Goal: Information Seeking & Learning: Learn about a topic

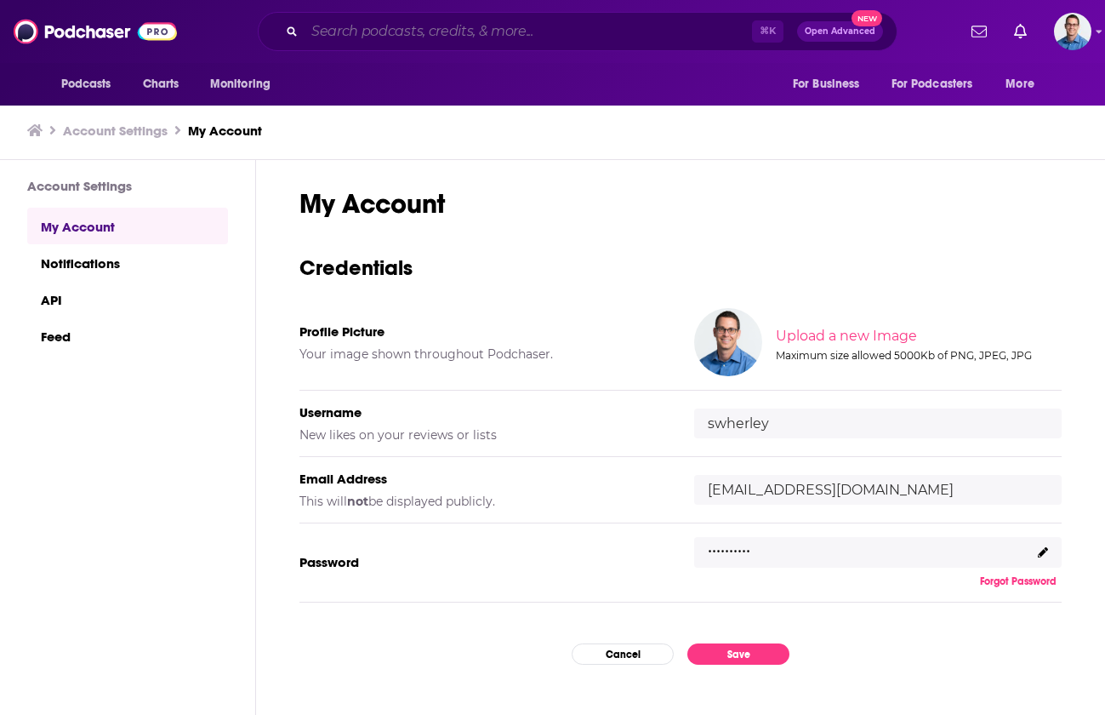
click at [403, 33] on input "Search podcasts, credits, & more..." at bounding box center [529, 31] width 448 height 27
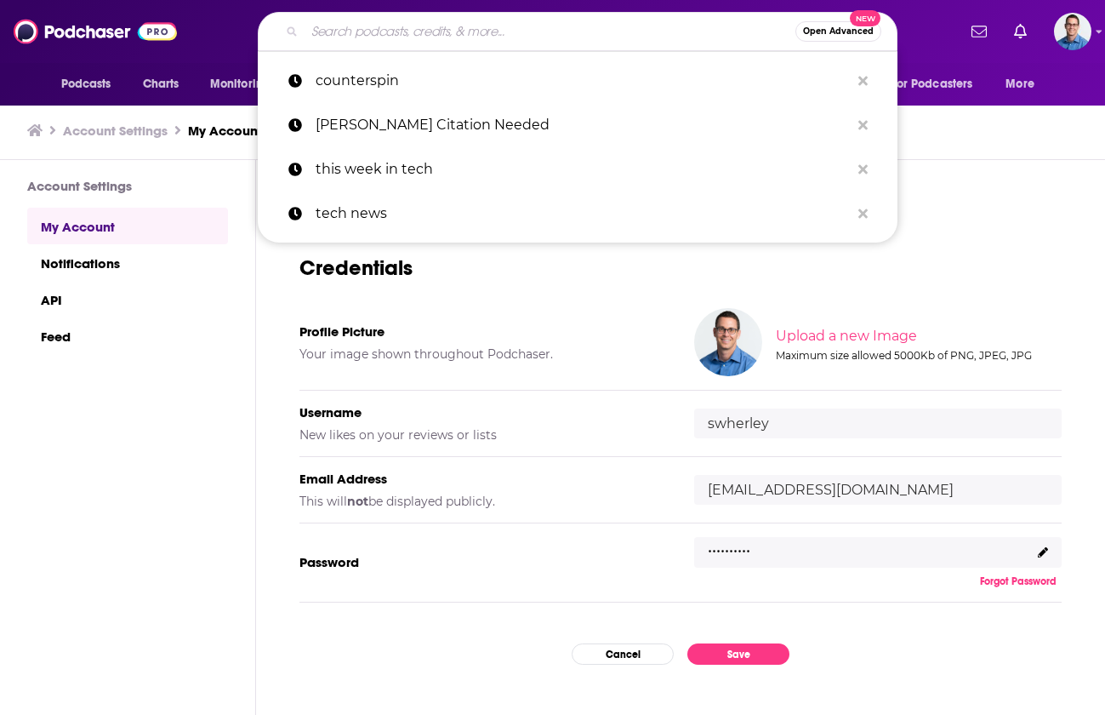
paste input "[PERSON_NAME] Nonprofit Radio"
type input "[PERSON_NAME] Nonprofit Radio"
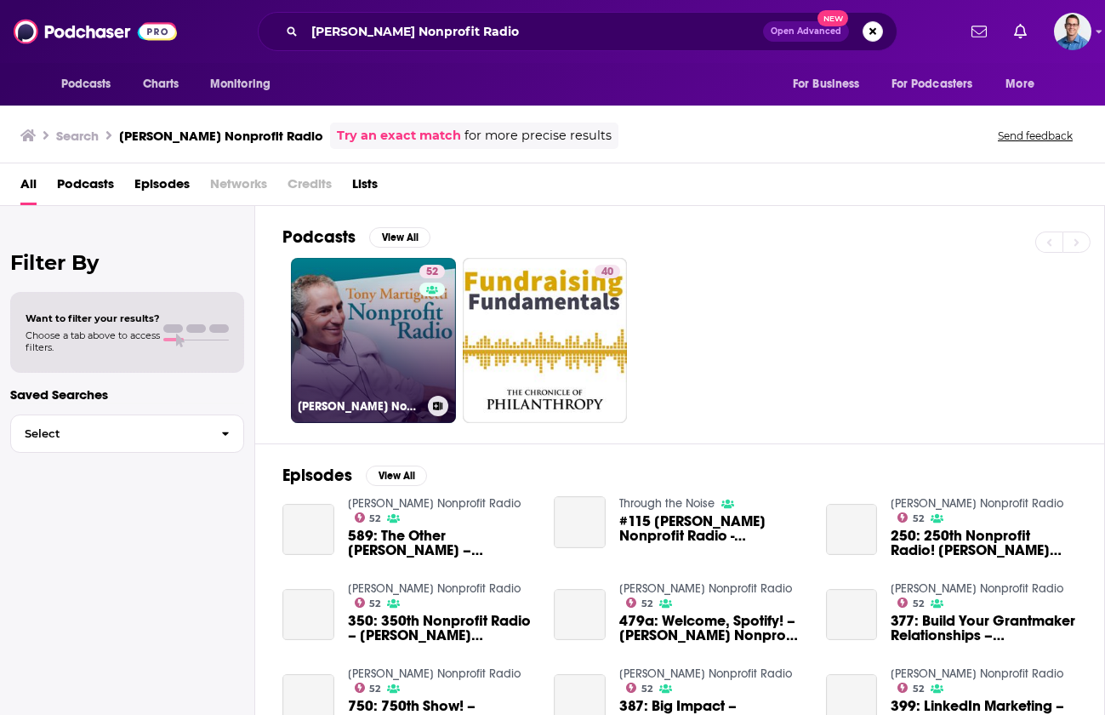
click at [367, 308] on link "52 [PERSON_NAME] Nonprofit Radio" at bounding box center [373, 340] width 165 height 165
